Goal: Information Seeking & Learning: Learn about a topic

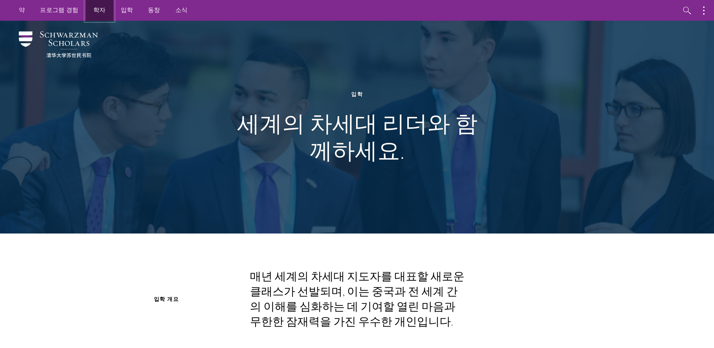
click at [96, 11] on link "학자" at bounding box center [99, 10] width 27 height 21
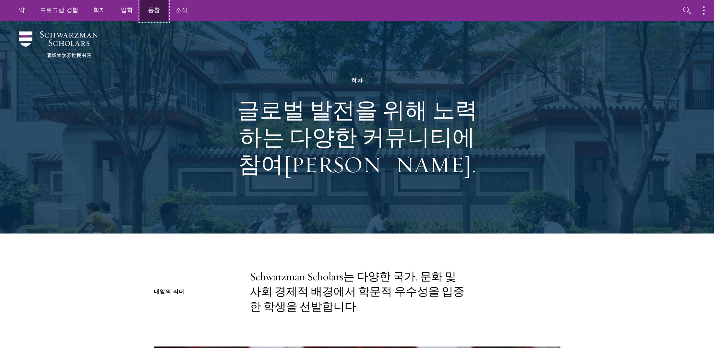
click at [151, 14] on link "동창" at bounding box center [153, 10] width 27 height 21
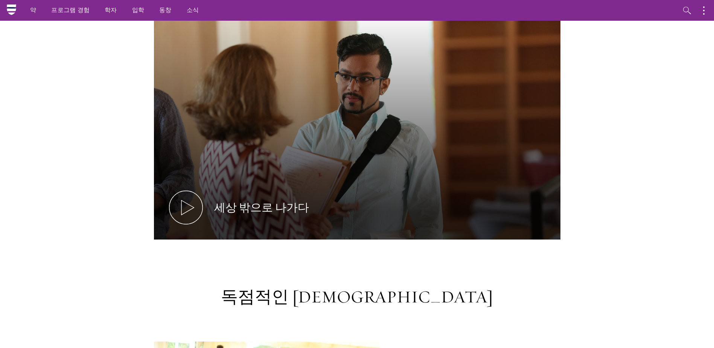
scroll to position [376, 0]
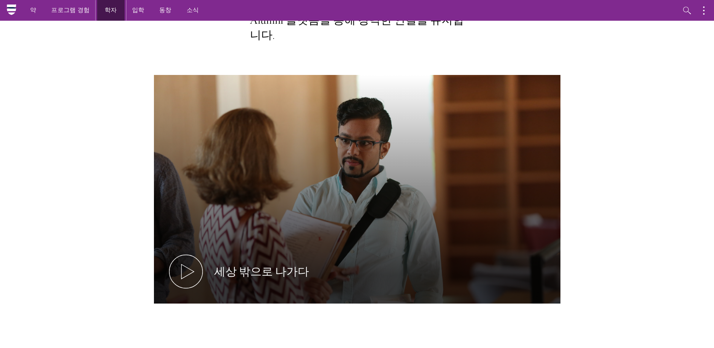
click at [109, 11] on link "학자" at bounding box center [110, 10] width 27 height 21
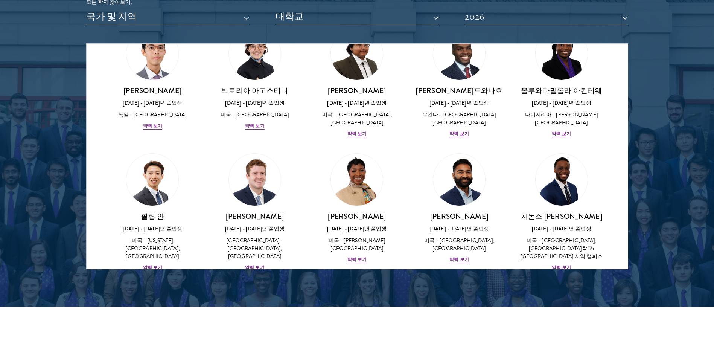
scroll to position [376, 0]
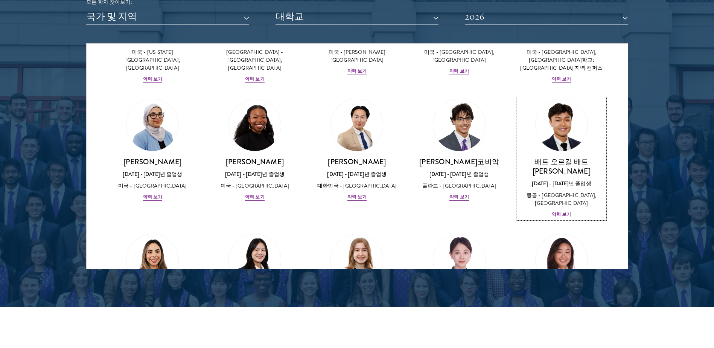
click at [556, 211] on div "약력 보기" at bounding box center [560, 214] width 19 height 7
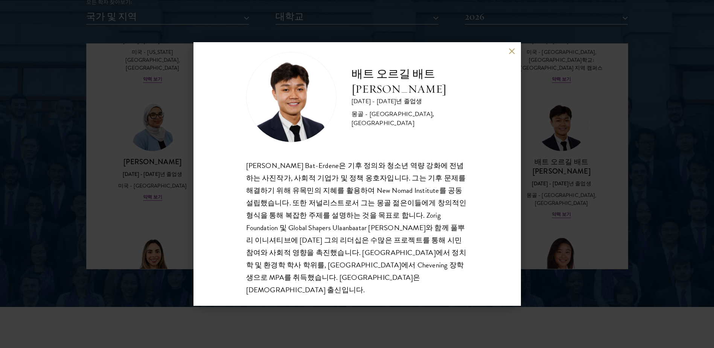
scroll to position [13, 0]
click at [511, 52] on button at bounding box center [512, 51] width 6 height 6
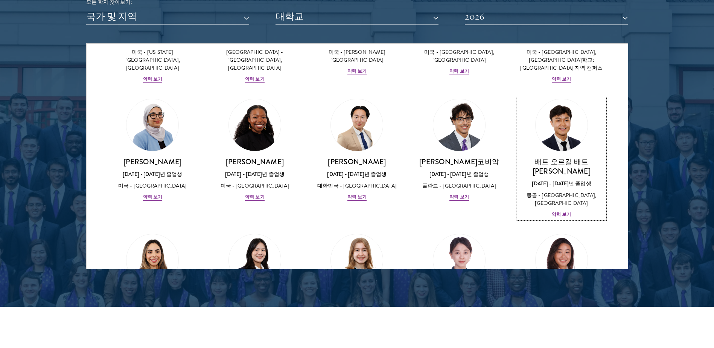
scroll to position [564, 0]
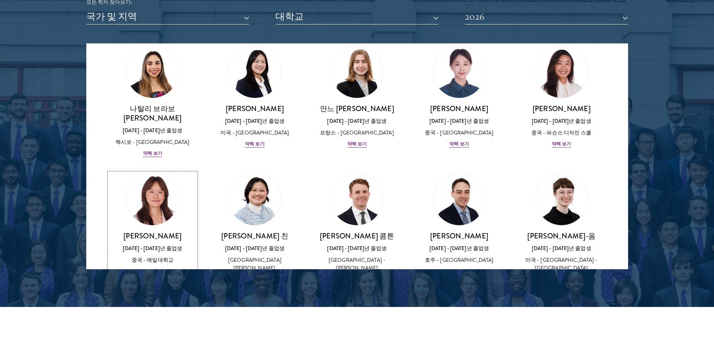
click at [152, 267] on div "약력 보기" at bounding box center [152, 270] width 19 height 7
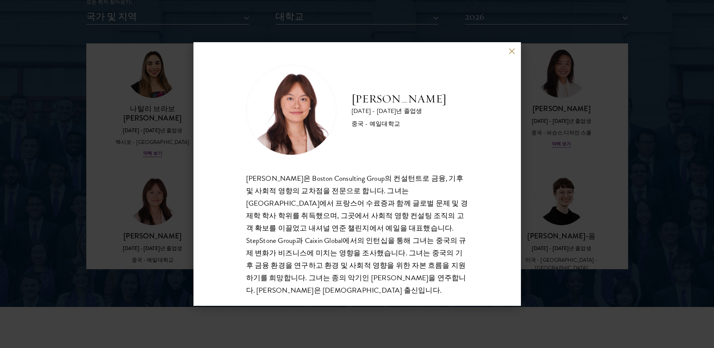
drag, startPoint x: 542, startPoint y: 124, endPoint x: 540, endPoint y: 137, distance: 13.7
click at [512, 52] on button at bounding box center [512, 51] width 6 height 6
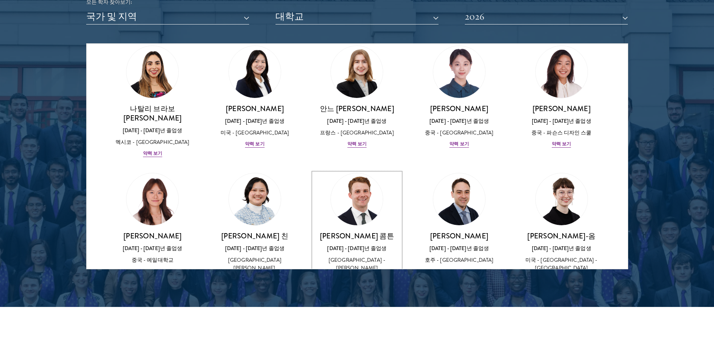
click at [361, 239] on div "[PERSON_NAME] 콤튼 [DATE] - [DATE]년 졸업생 [GEOGRAPHIC_DATA] - [PERSON_NAME][GEOGRAP…" at bounding box center [356, 261] width 87 height 60
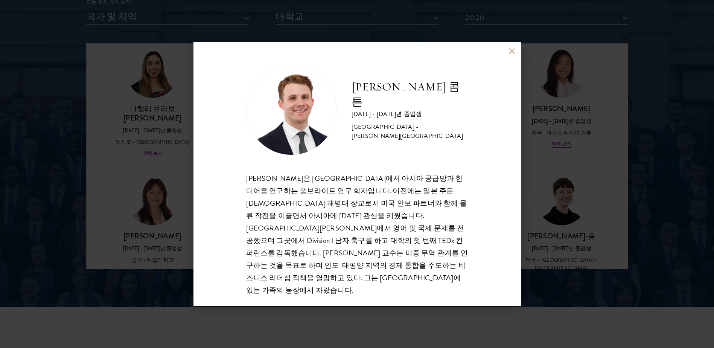
click at [514, 54] on button at bounding box center [512, 51] width 6 height 6
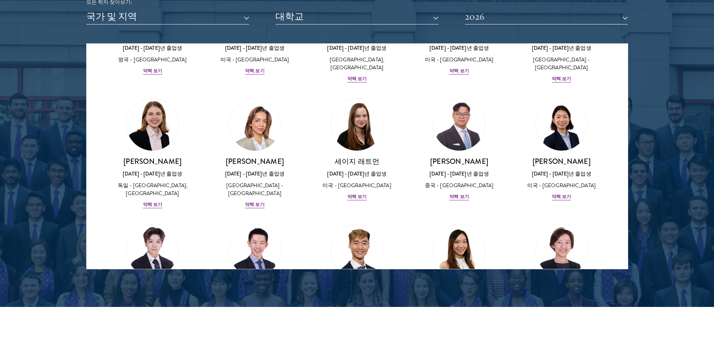
scroll to position [1881, 0]
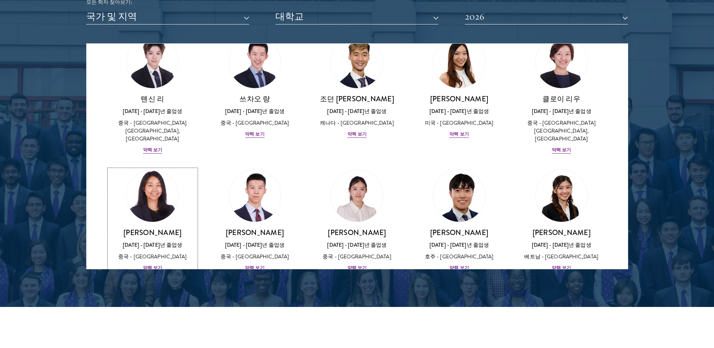
click at [146, 264] on div "약력 보기" at bounding box center [152, 267] width 19 height 7
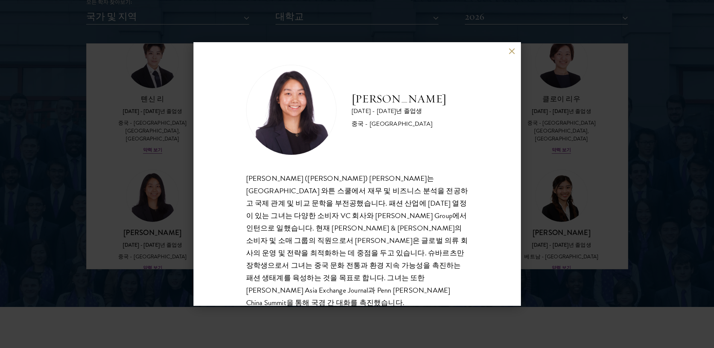
click at [508, 47] on div "수잔 리우 [DATE] - [DATE]년 졸업생 [GEOGRAPHIC_DATA] - [GEOGRAPHIC_DATA] [PERSON_NAME] …" at bounding box center [356, 173] width 327 height 263
click at [512, 52] on button at bounding box center [512, 51] width 6 height 6
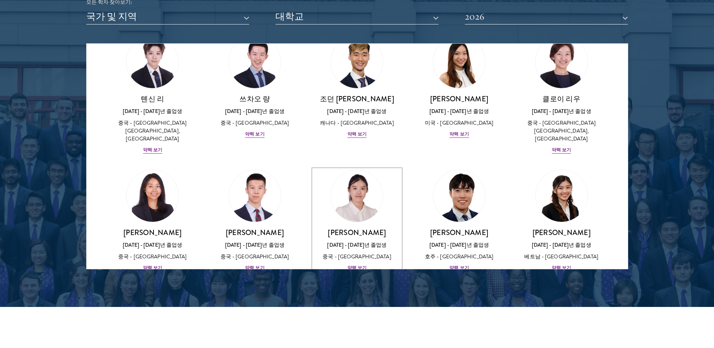
click at [356, 264] on div "약력 보기" at bounding box center [356, 267] width 19 height 7
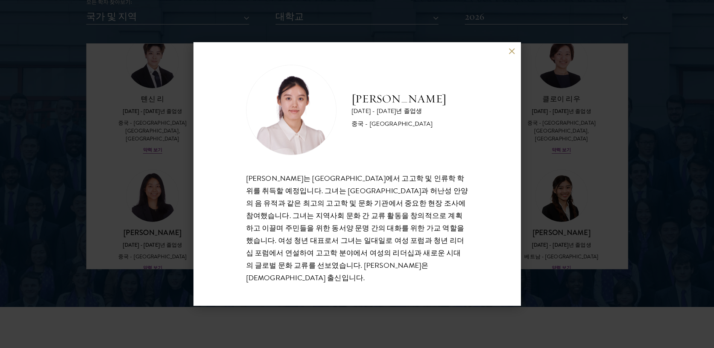
click at [507, 57] on div "옌닝 리우 [DATE] - [DATE]년 졸업생 [GEOGRAPHIC_DATA] - [GEOGRAPHIC_DATA] [PERSON_NAME]는…" at bounding box center [356, 173] width 327 height 263
click at [511, 54] on button at bounding box center [512, 51] width 6 height 6
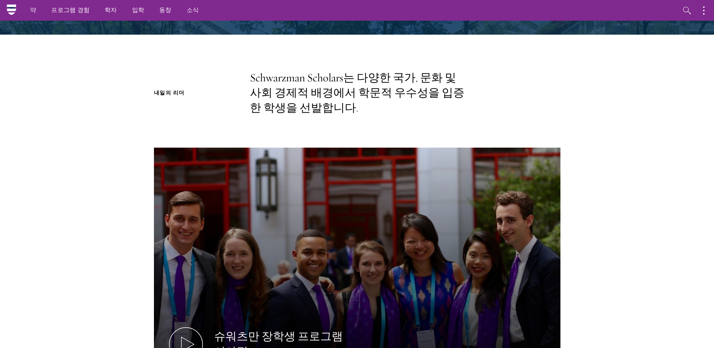
scroll to position [188, 0]
